Goal: Communication & Community: Answer question/provide support

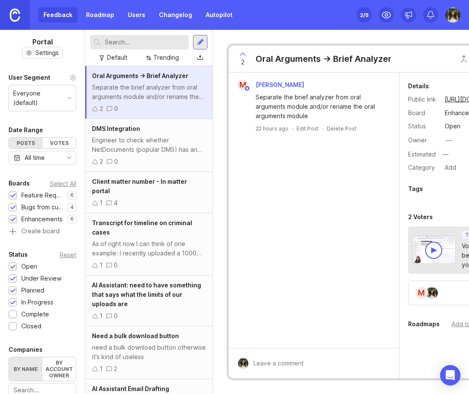
click at [130, 45] on input "text" at bounding box center [145, 41] width 81 height 9
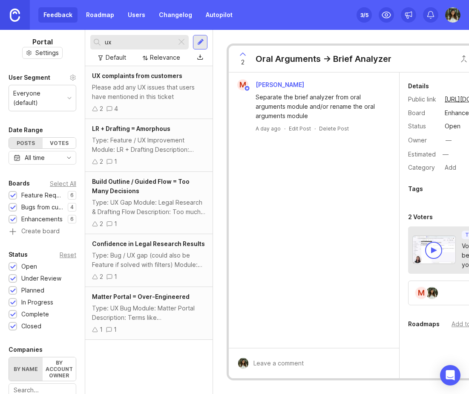
type input "ux"
click at [132, 91] on div "Please add any UX issues that users have mentioned in this ticket" at bounding box center [149, 92] width 114 height 19
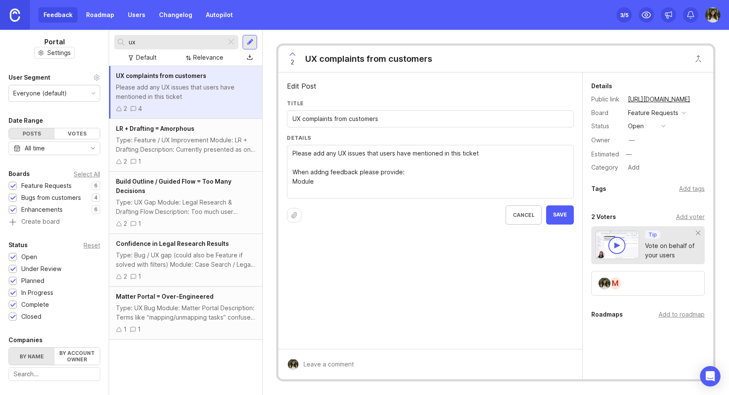
click at [293, 180] on textarea "Please add any UX issues that users have mentioned in this ticket" at bounding box center [430, 172] width 276 height 47
click at [301, 191] on textarea "Please add any UX issues that users have mentioned in this ticket" at bounding box center [430, 172] width 276 height 47
click at [320, 182] on textarea "Please add any UX issues that users have mentioned in this ticket" at bounding box center [430, 172] width 276 height 47
type textarea "Please add any UX issues that users have mentioned in this ticket When addng fe…"
click at [469, 217] on button "Save" at bounding box center [560, 214] width 28 height 19
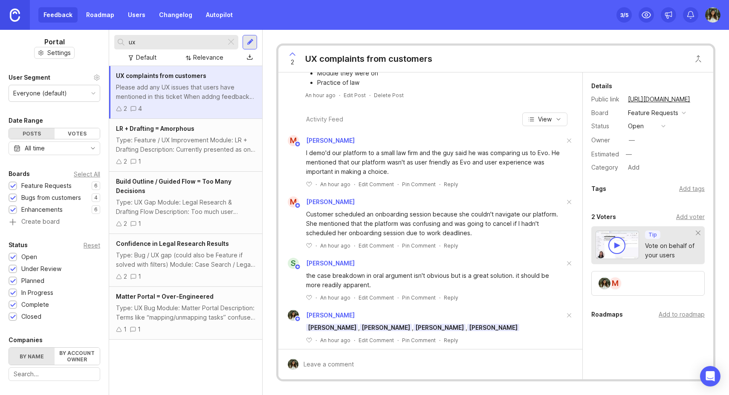
scroll to position [56, 0]
click at [450, 183] on div "Reply" at bounding box center [451, 183] width 14 height 7
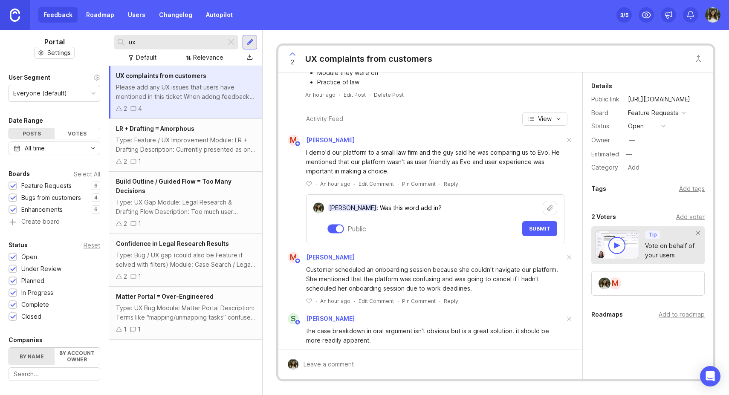
type textarea "[PERSON_NAME]: Was this word add in?"
click at [469, 229] on span "Submit" at bounding box center [539, 228] width 21 height 6
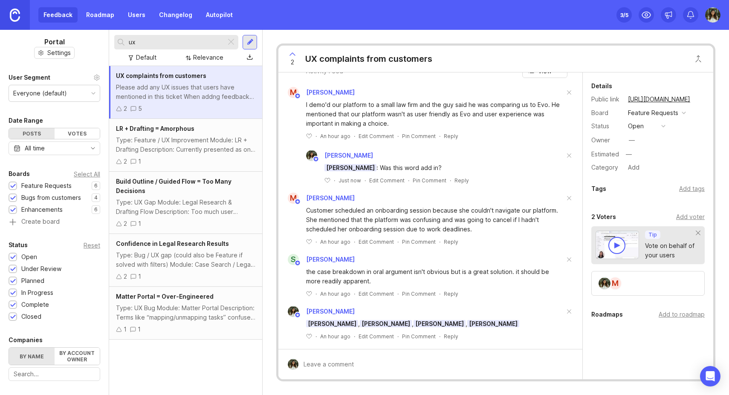
scroll to position [108, 0]
